Goal: Information Seeking & Learning: Learn about a topic

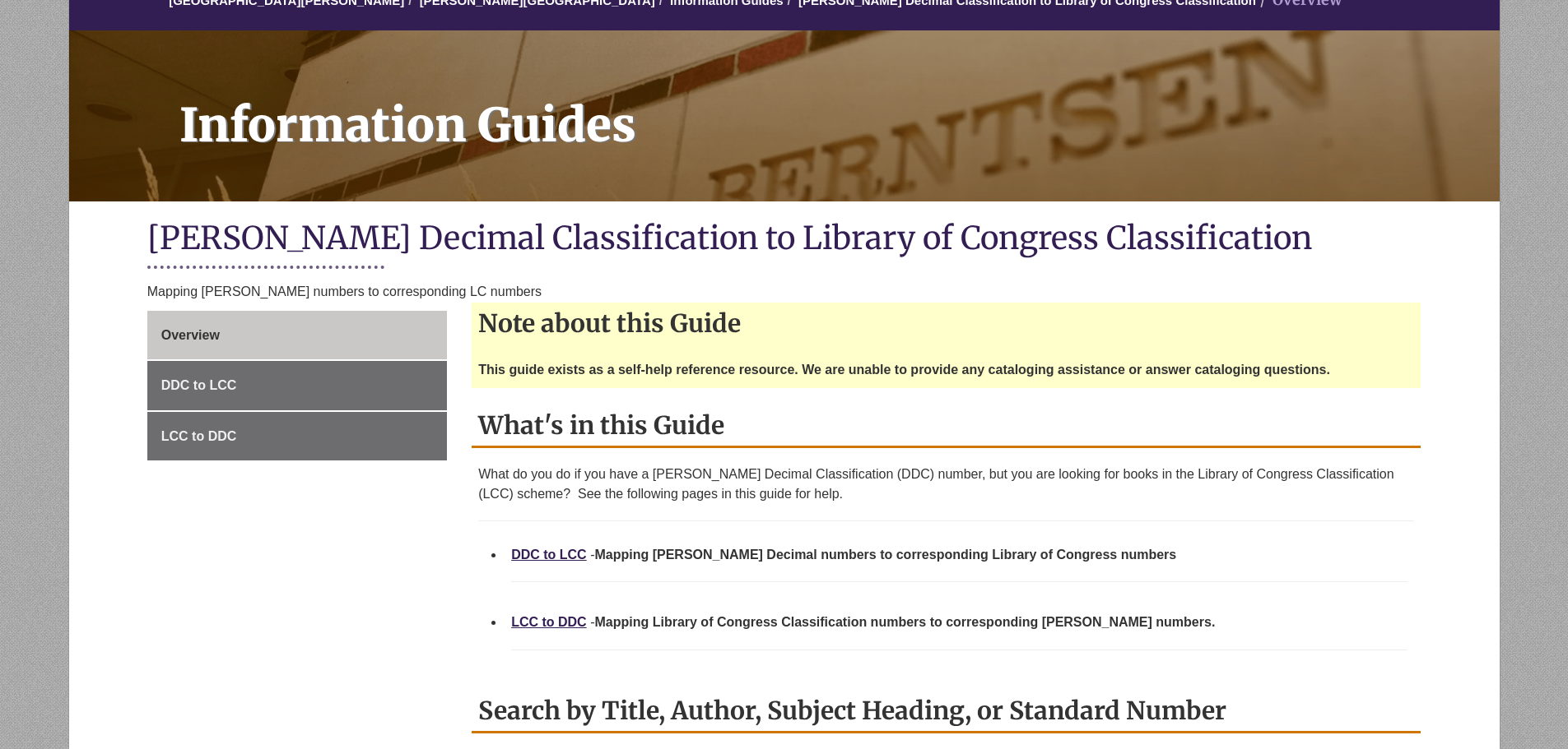
scroll to position [329, 0]
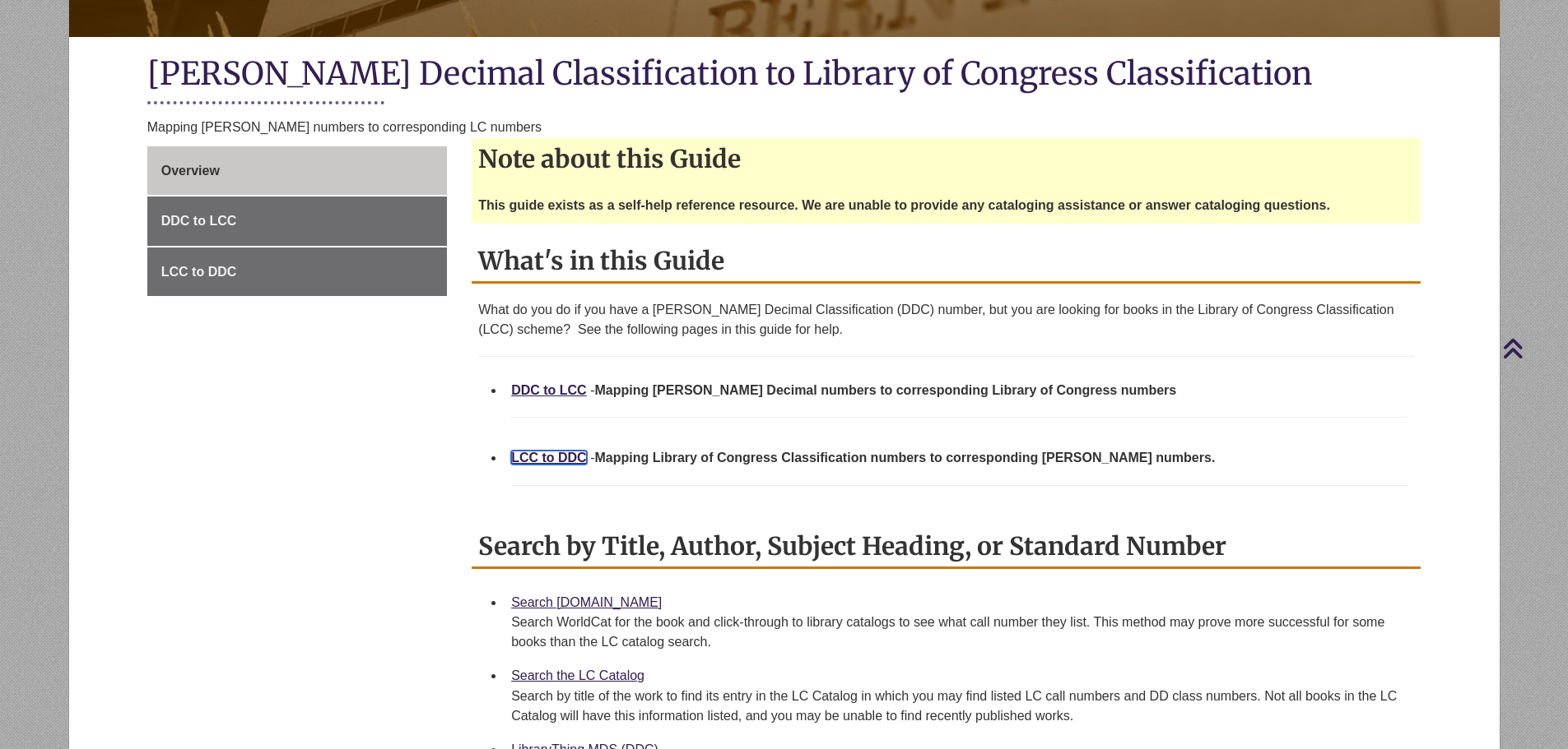
click at [524, 458] on link "LCC to DDC" at bounding box center [548, 458] width 75 height 14
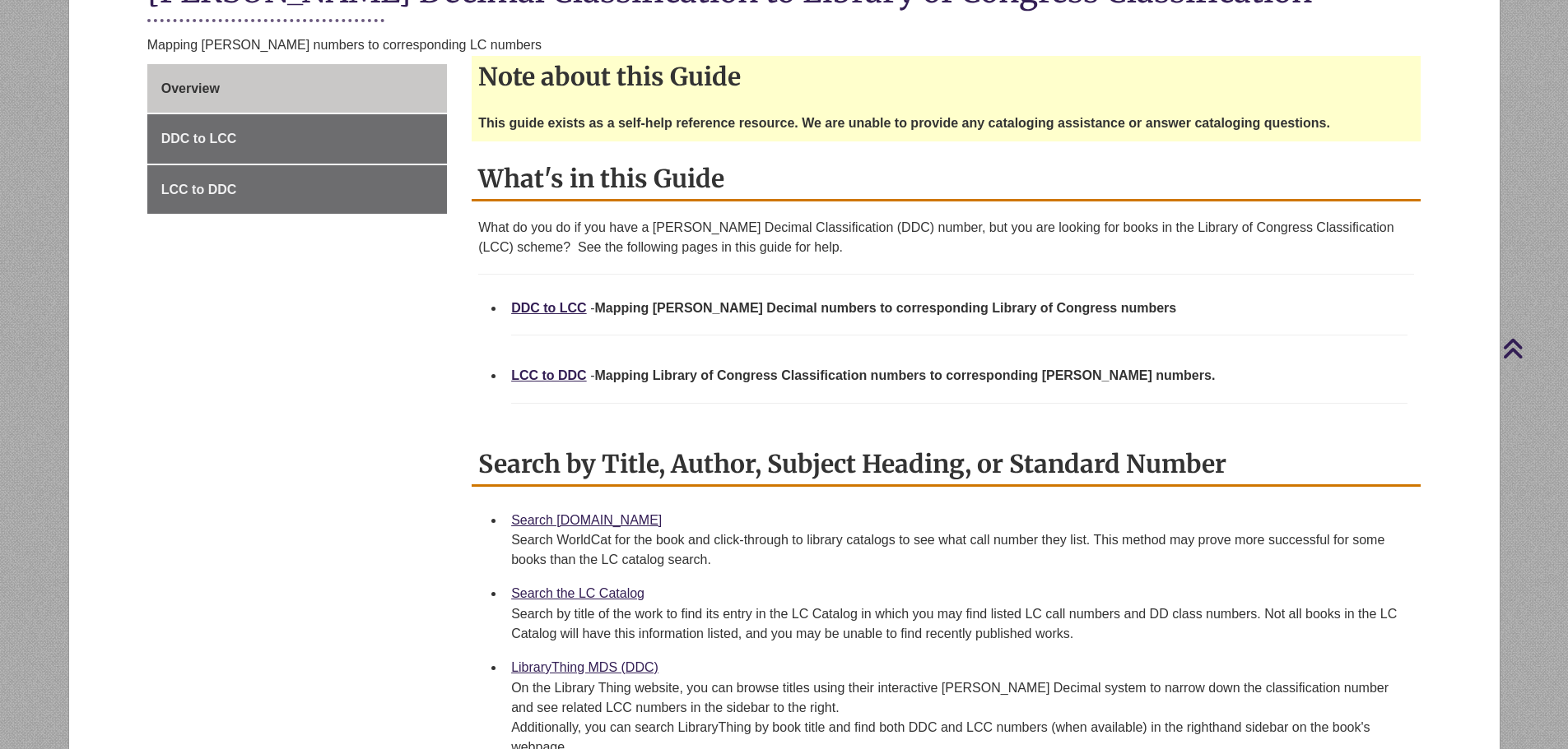
scroll to position [493, 0]
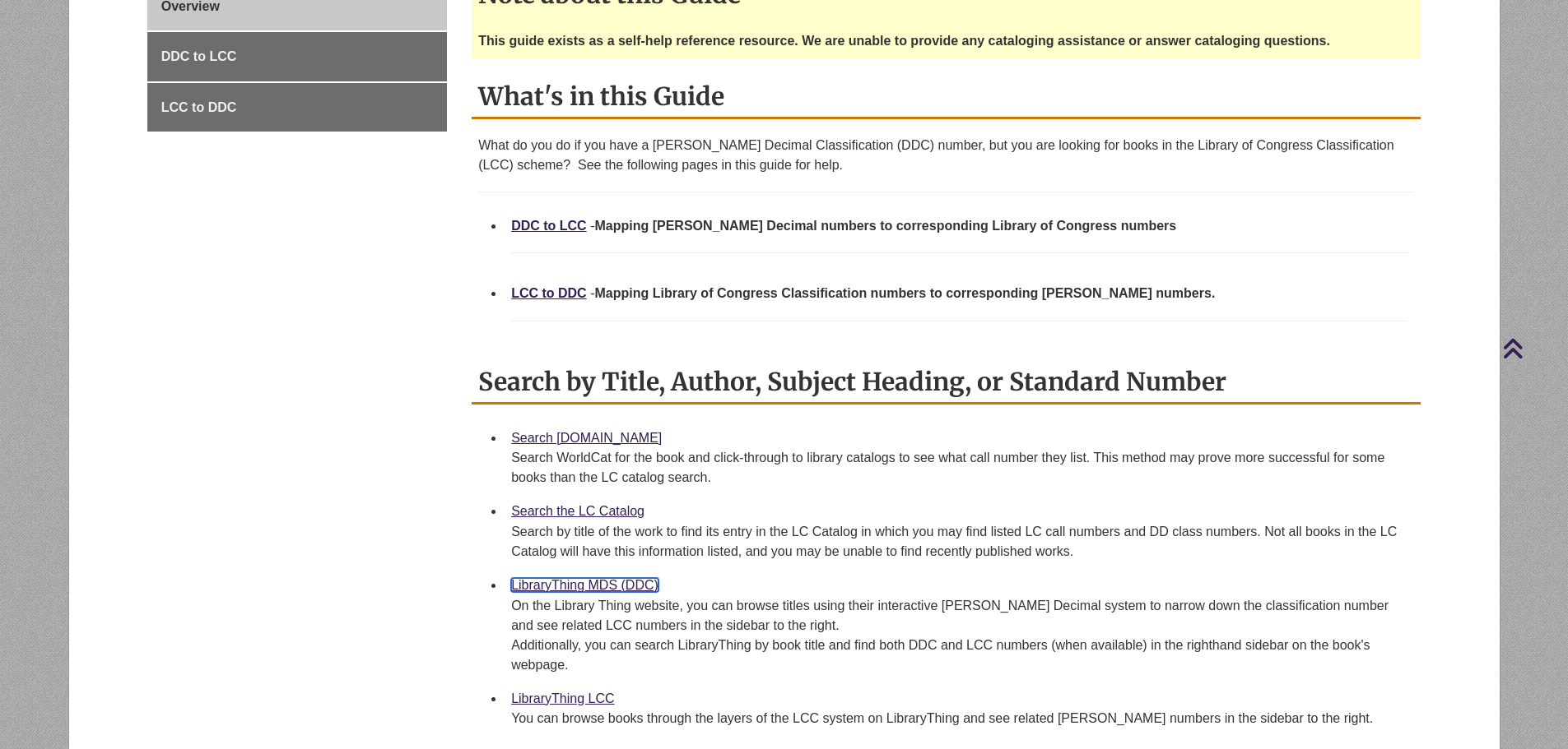
click at [538, 585] on link "LibraryThing MDS (DDC)" at bounding box center [585, 585] width 147 height 14
